Goal: Task Accomplishment & Management: Manage account settings

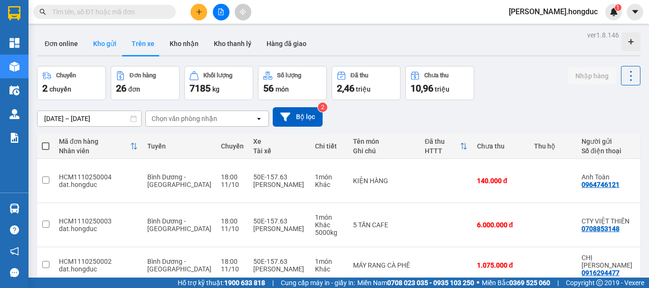
click at [115, 41] on button "Kho gửi" at bounding box center [104, 43] width 38 height 23
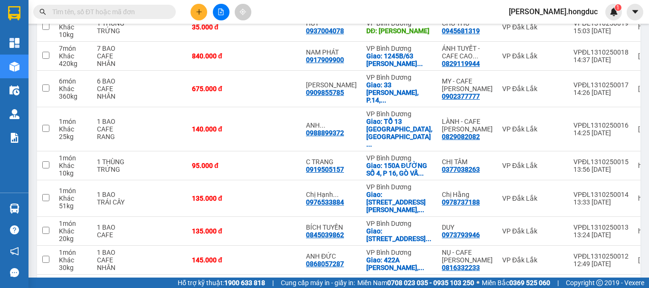
scroll to position [214, 0]
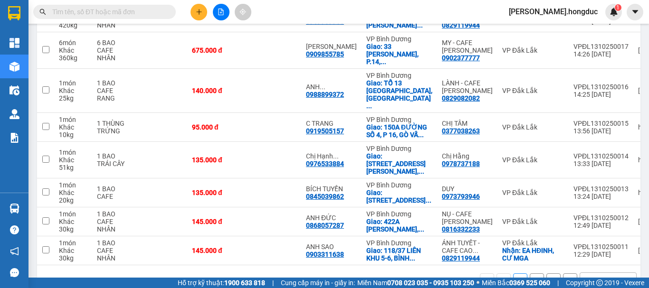
click at [597, 276] on div "10 / trang" at bounding box center [600, 280] width 29 height 9
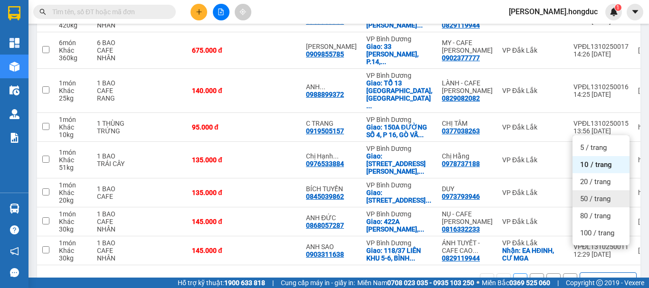
click at [599, 196] on span "50 / trang" at bounding box center [595, 198] width 30 height 9
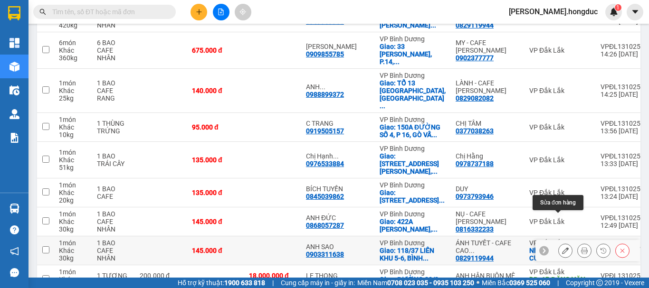
click at [562, 247] on icon at bounding box center [565, 250] width 7 height 7
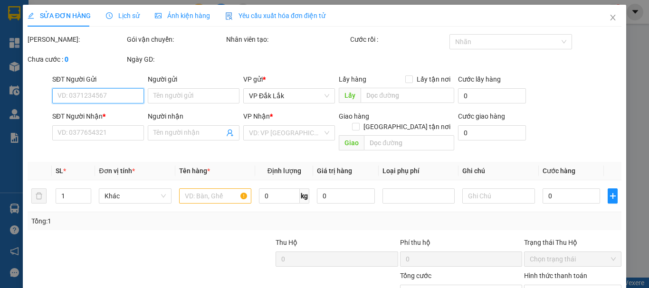
type input "0829119944"
type input "ÁNH TUYẾT - CAFE [PERSON_NAME]"
checkbox input "true"
type input "EA HĐINH, CƯ MGA"
type input "0903311638"
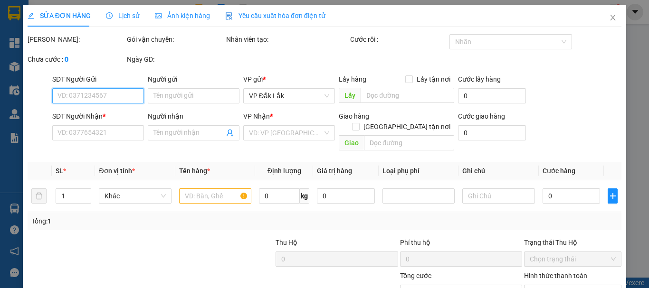
type input "ANH SAO"
checkbox input "true"
type input "118/37 LIÊN KHU 5-6, [GEOGRAPHIC_DATA], [GEOGRAPHIC_DATA], [GEOGRAPHIC_DATA]"
type input "145.000"
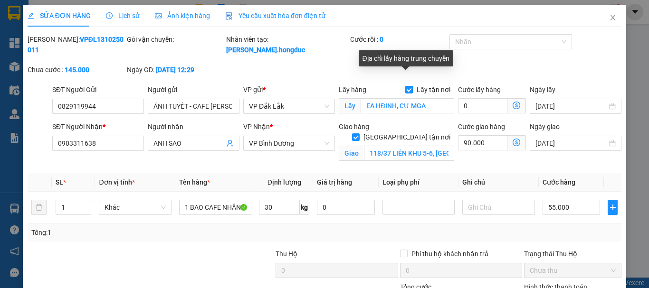
click at [407, 86] on input "Lấy tận nơi" at bounding box center [408, 89] width 7 height 7
checkbox input "false"
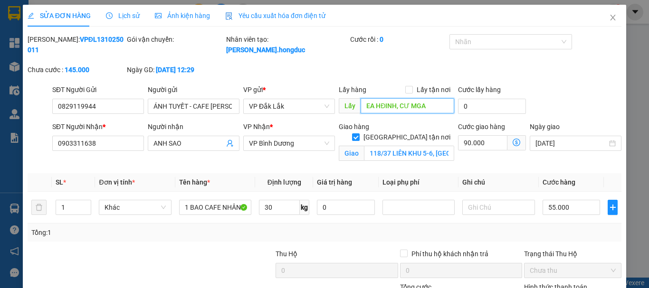
click at [429, 98] on input "EA HĐINH, CƯ MGA" at bounding box center [407, 105] width 94 height 15
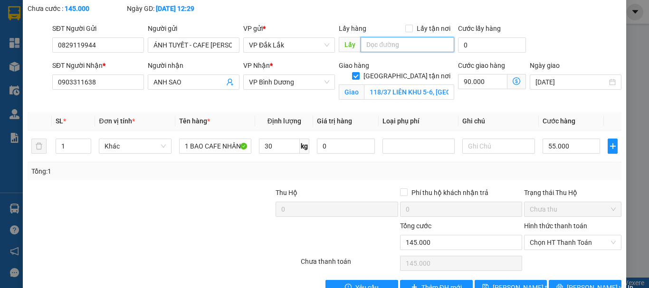
scroll to position [76, 0]
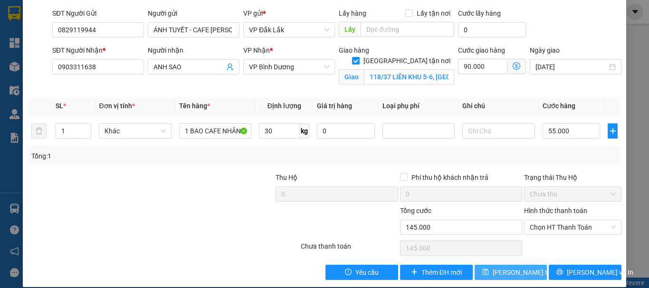
click at [509, 267] on span "[PERSON_NAME] thay đổi" at bounding box center [530, 272] width 76 height 10
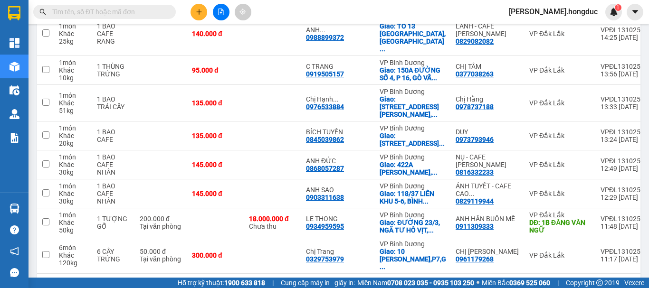
scroll to position [511, 0]
